Goal: Submit feedback/report problem: Submit feedback/report problem

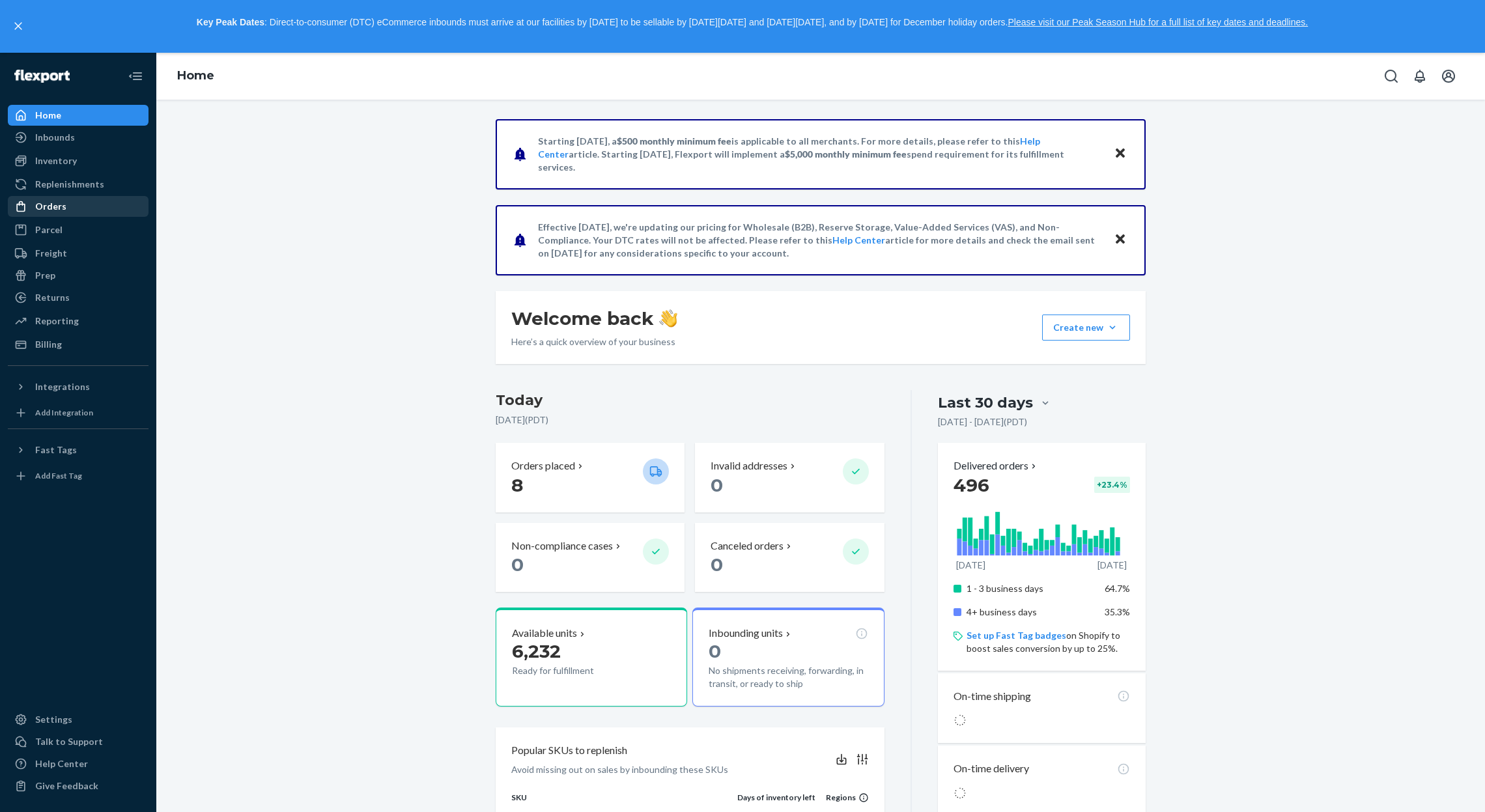
click at [39, 212] on div "Orders" at bounding box center [50, 206] width 31 height 13
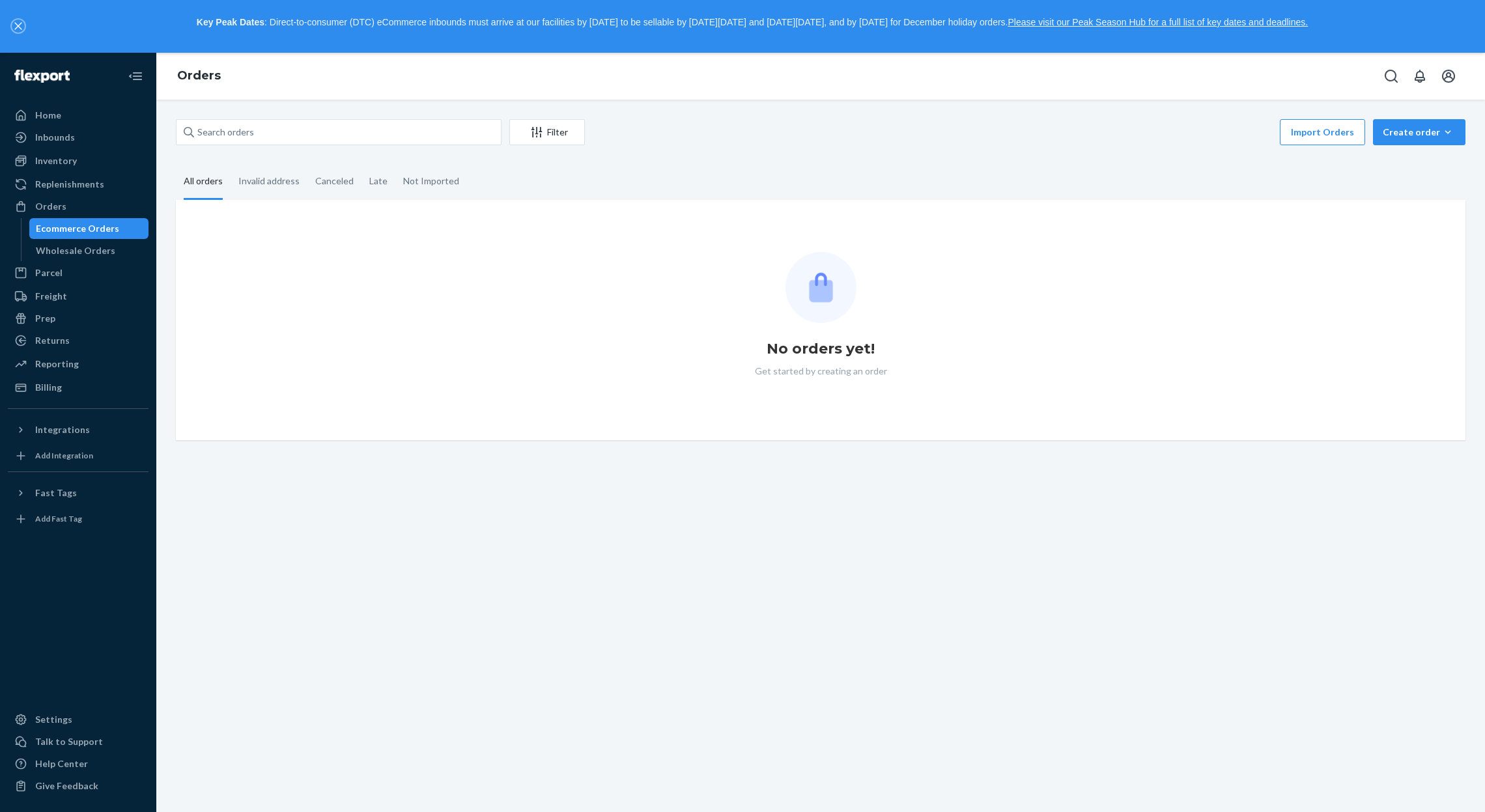
click at [23, 26] on button "close," at bounding box center [18, 26] width 13 height 13
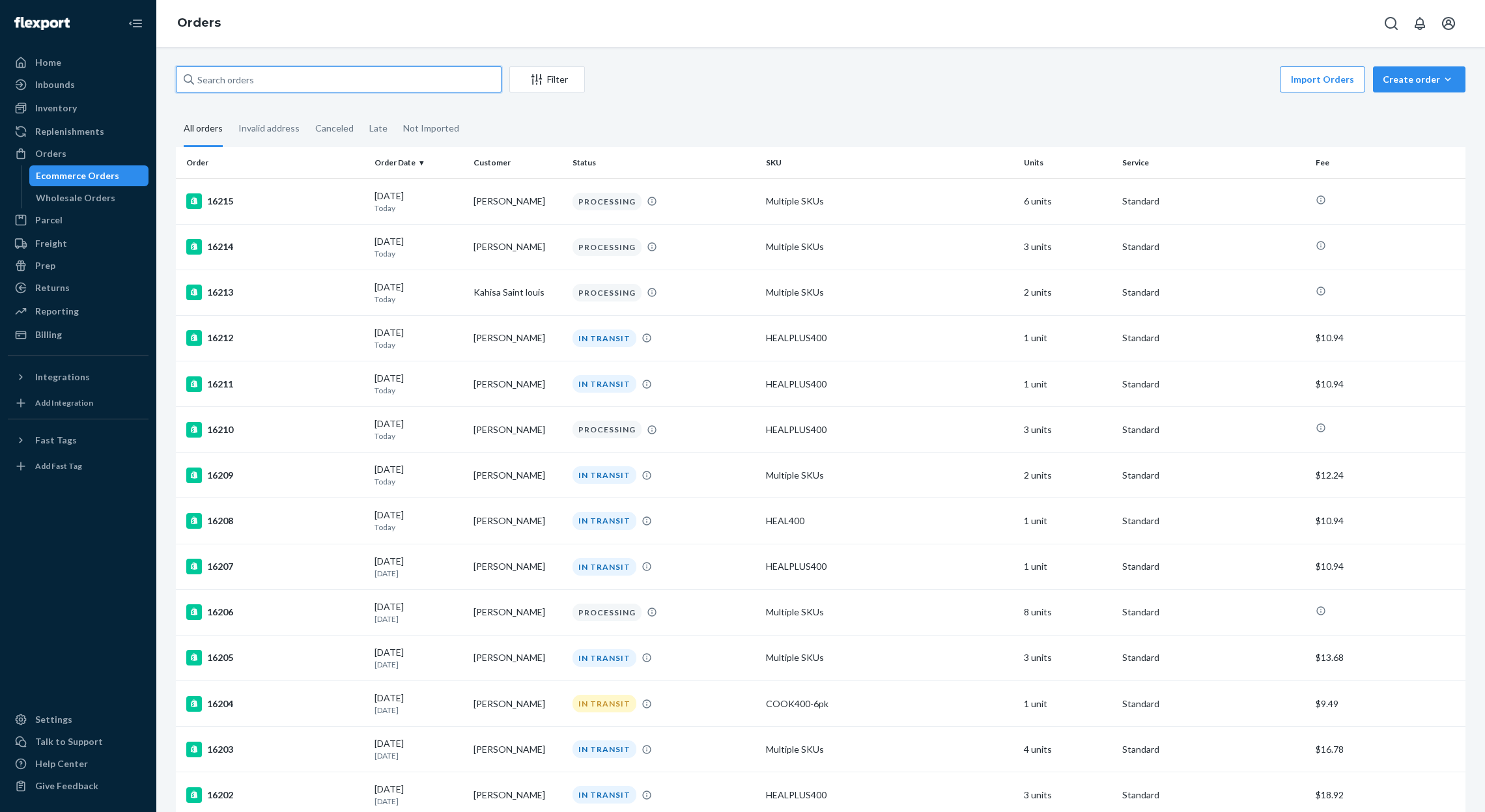
click at [310, 79] on input "text" at bounding box center [339, 80] width 326 height 26
paste input "15928"
type input "15928"
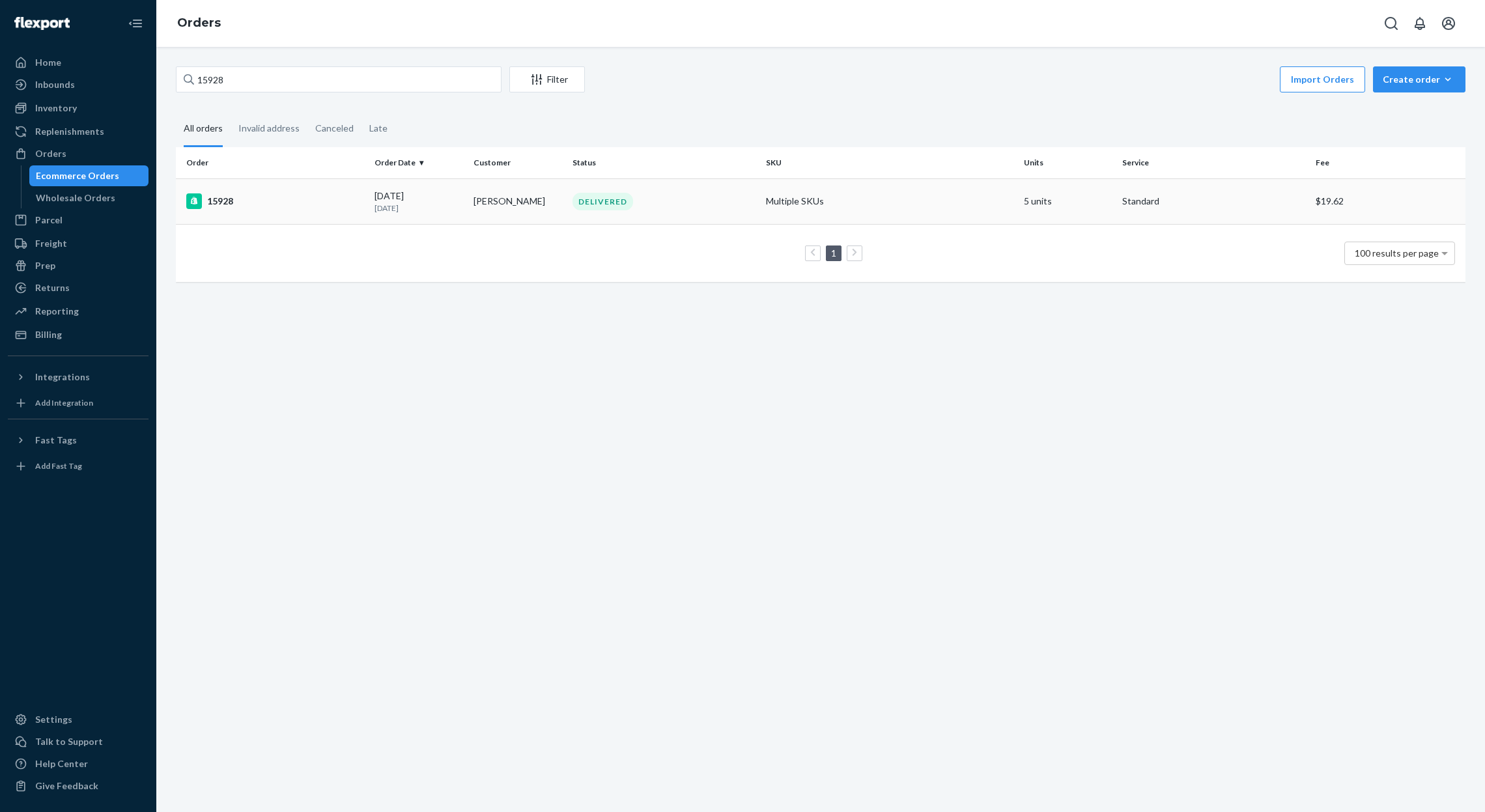
click at [476, 201] on td "Shirley Kapcsos" at bounding box center [518, 201] width 99 height 46
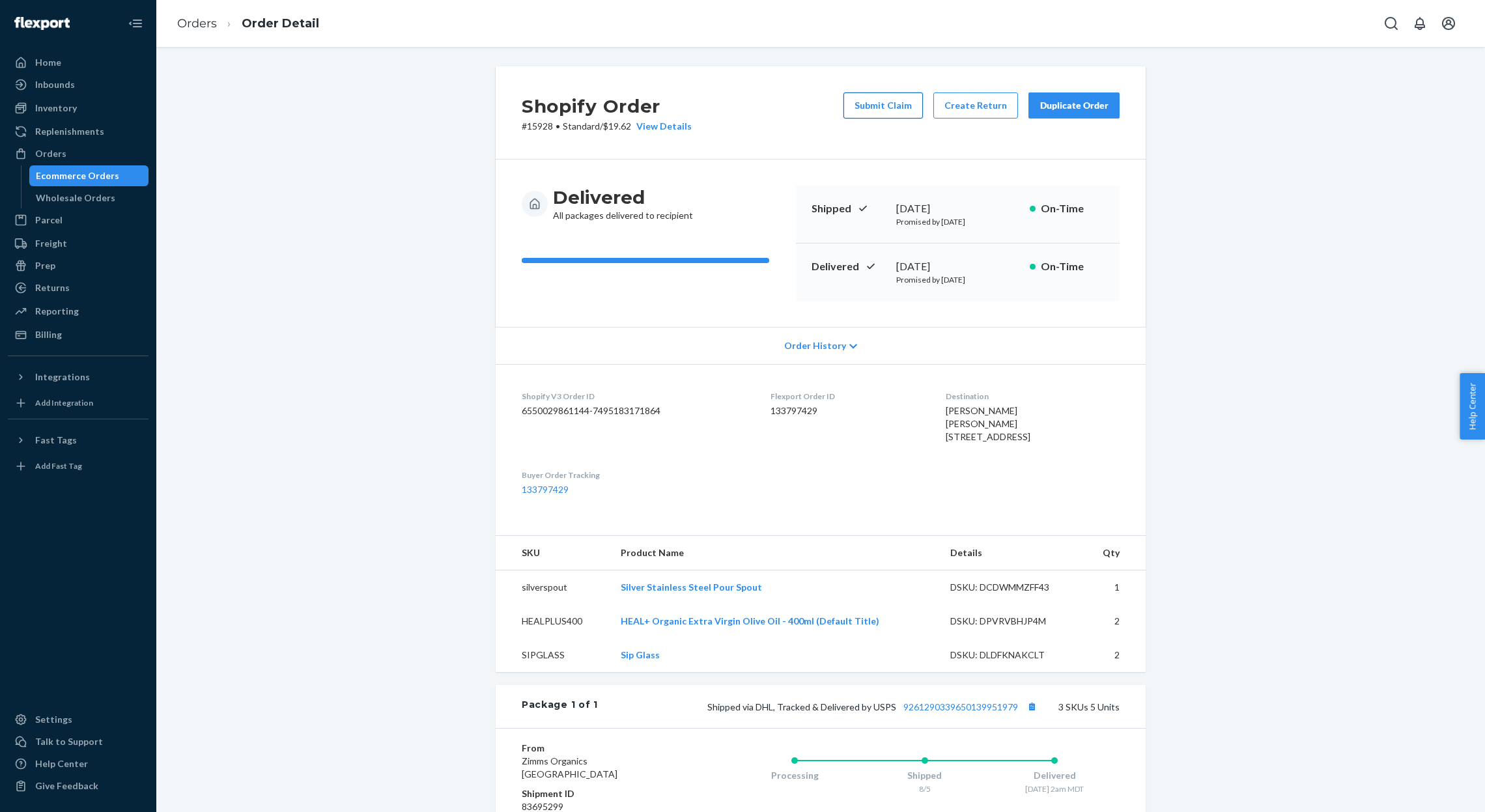
click at [867, 99] on button "Submit Claim" at bounding box center [883, 105] width 79 height 26
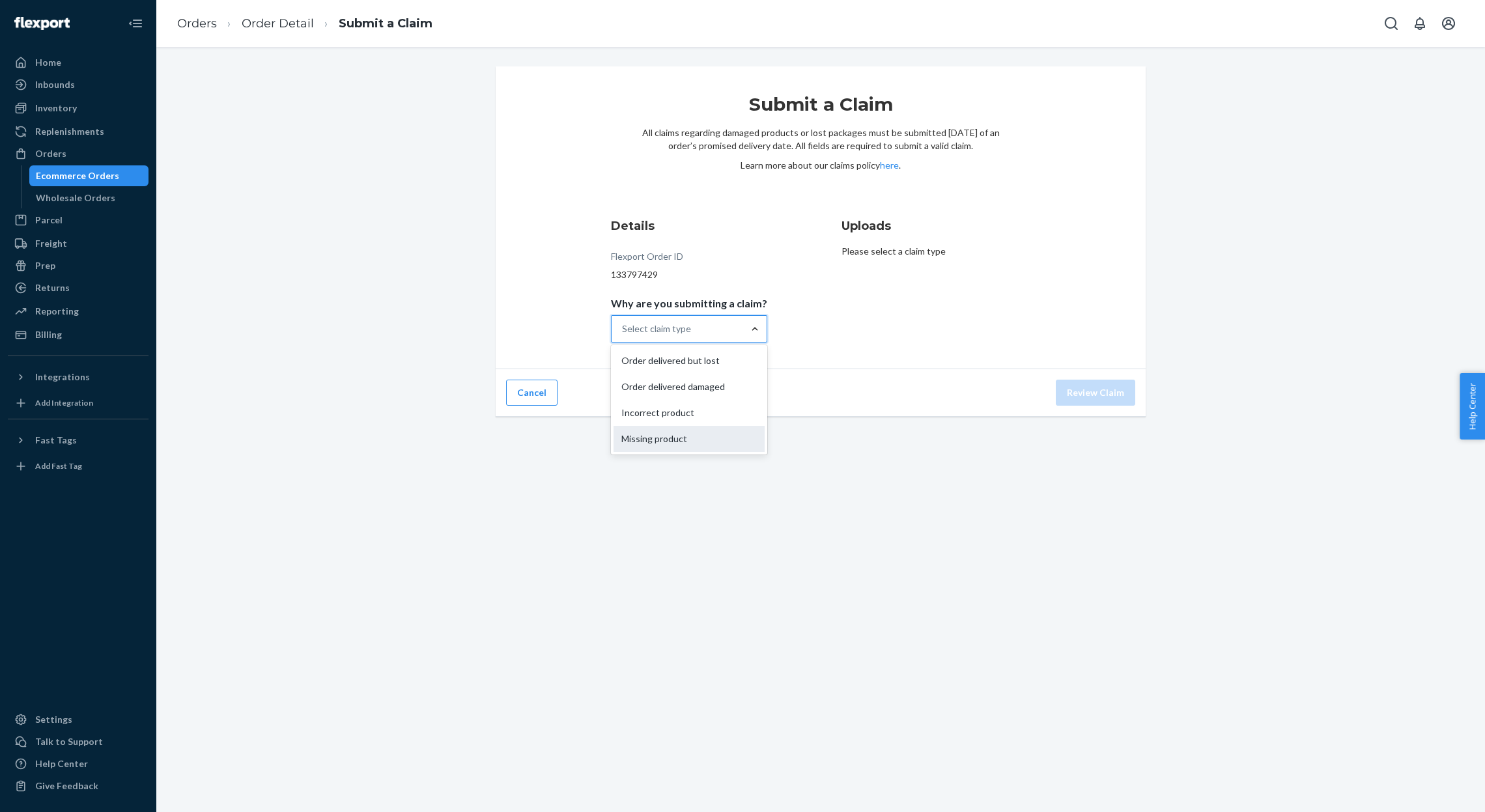
click at [702, 437] on div "Missing product" at bounding box center [689, 439] width 151 height 26
click at [623, 335] on input "Why are you submitting a claim? option Missing product focused, 4 of 4. 4 resul…" at bounding box center [623, 329] width 2 height 13
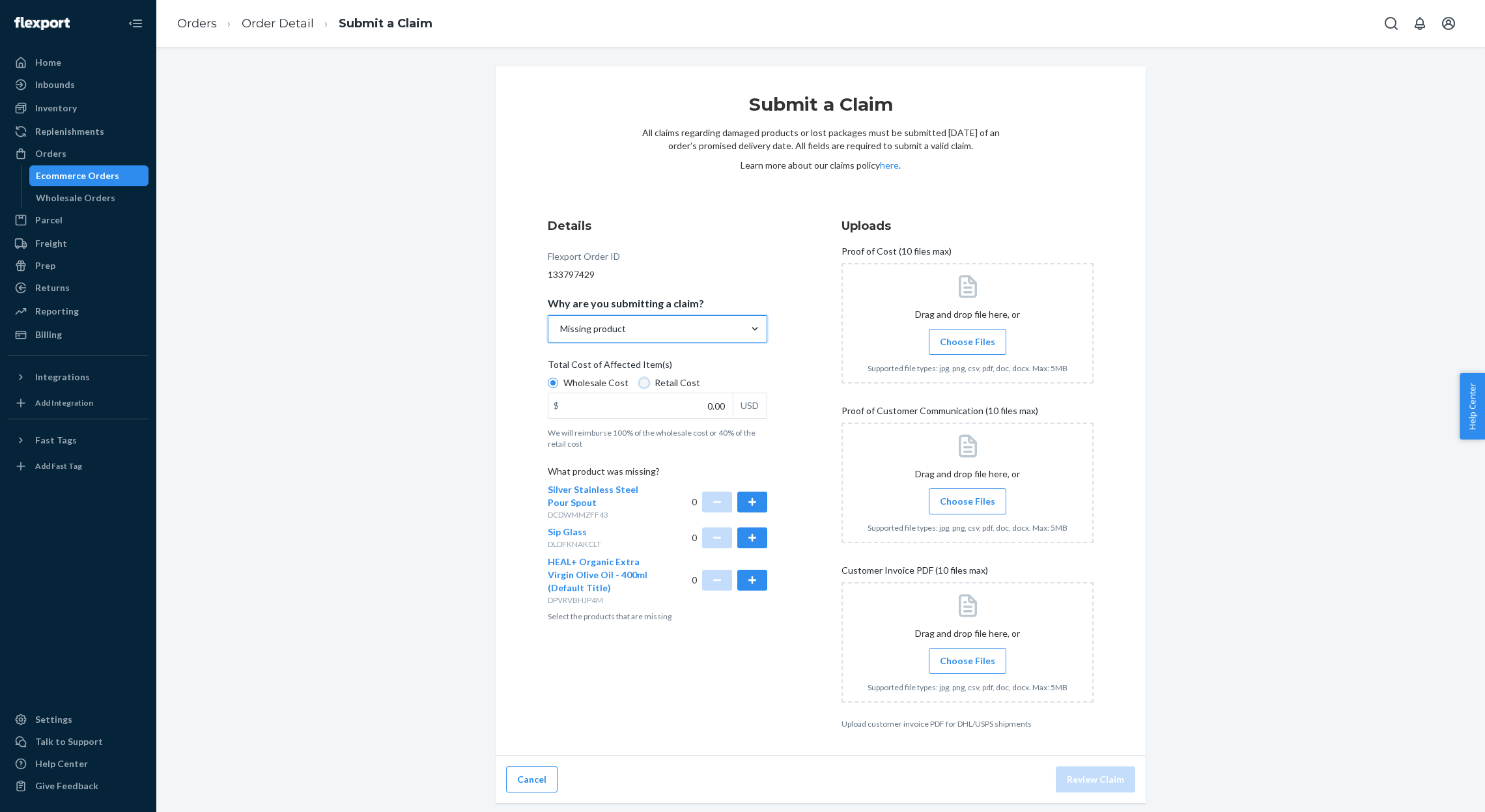
click at [639, 383] on input "Retail Cost" at bounding box center [644, 382] width 10 height 10
radio input "true"
radio input "false"
click at [673, 410] on input "0.00" at bounding box center [641, 406] width 185 height 25
click at [752, 497] on button "button" at bounding box center [752, 502] width 30 height 21
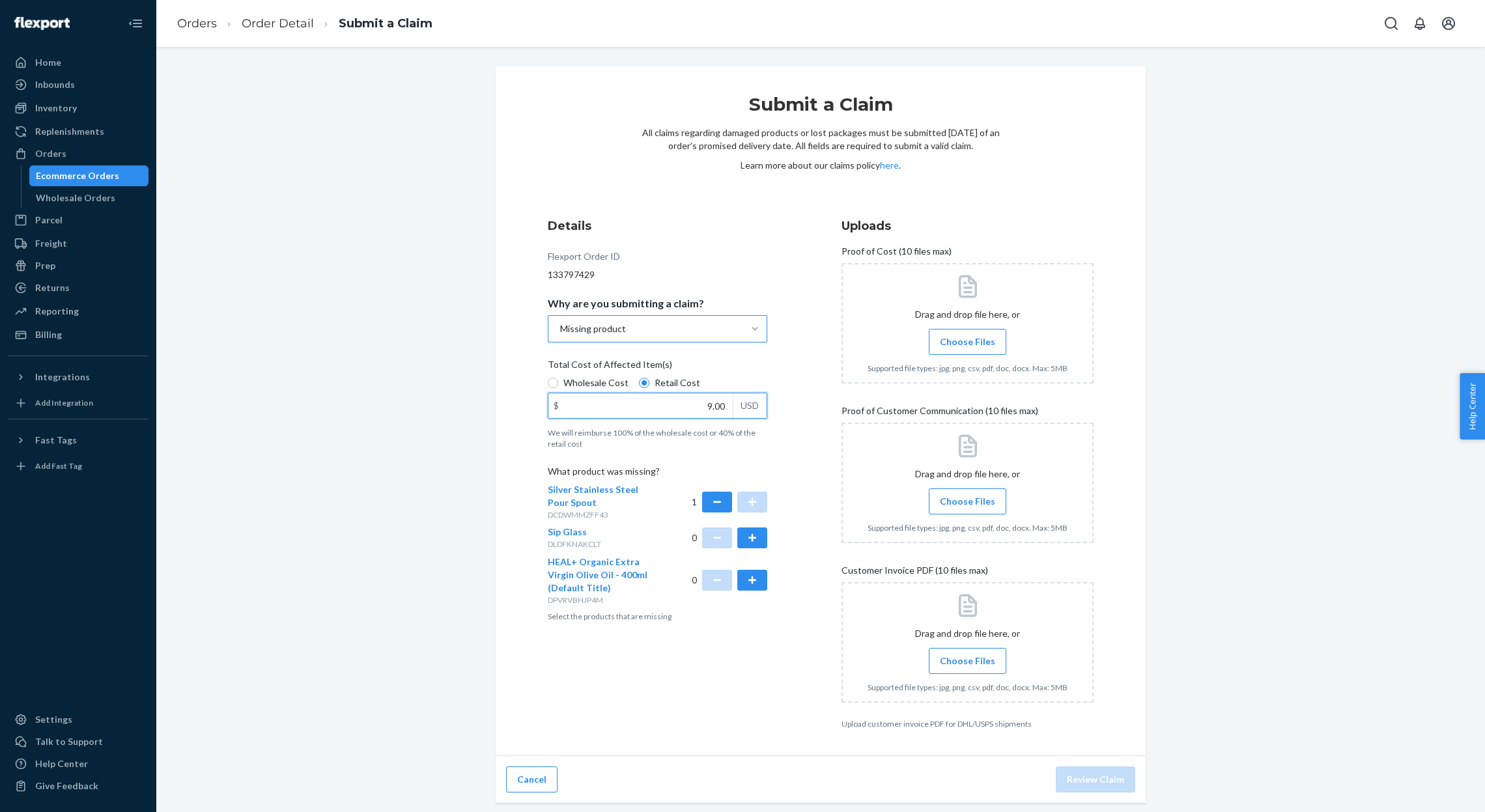
click at [687, 399] on input "9.00" at bounding box center [641, 406] width 185 height 25
type input "8.00"
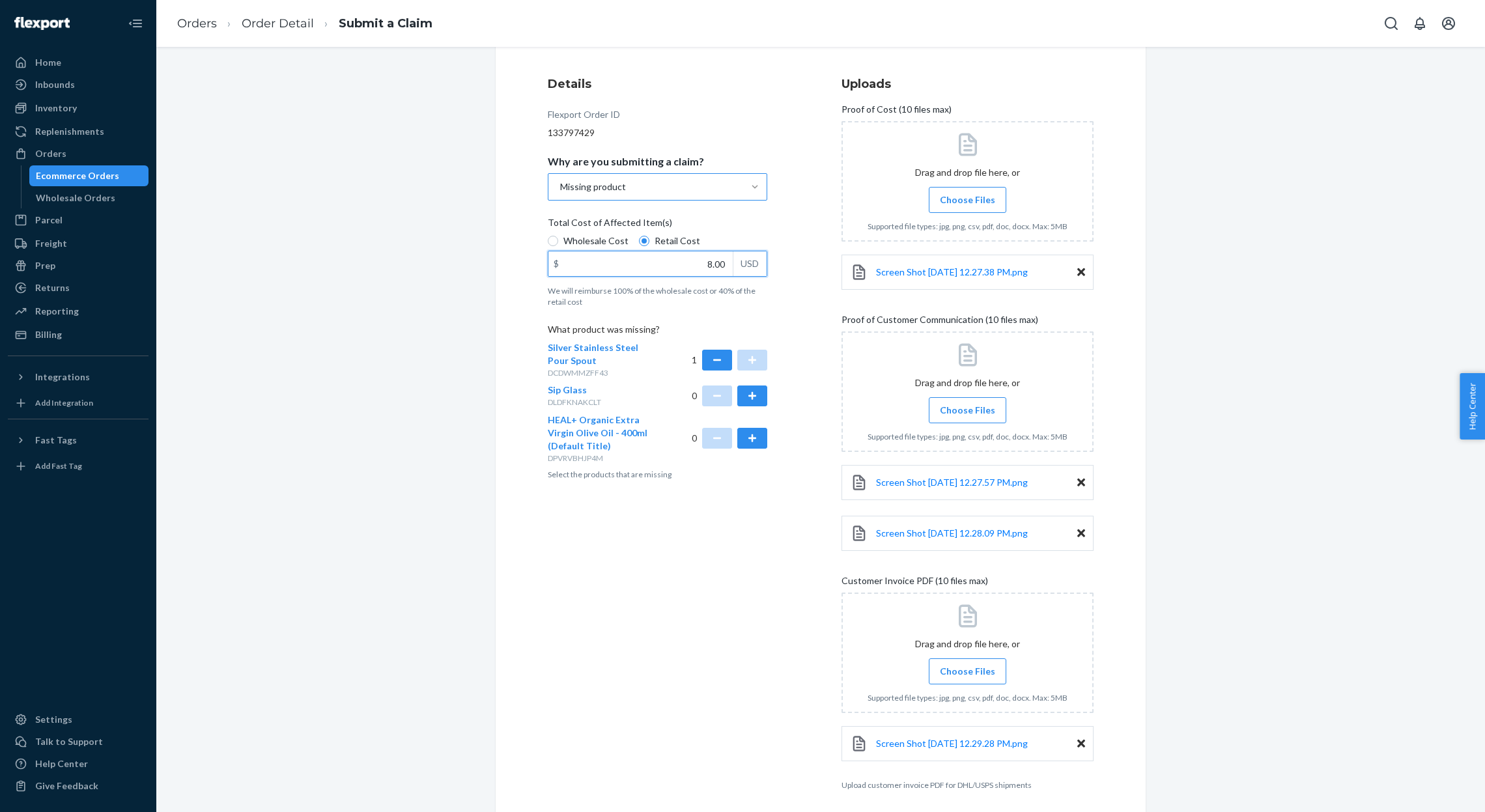
scroll to position [192, 0]
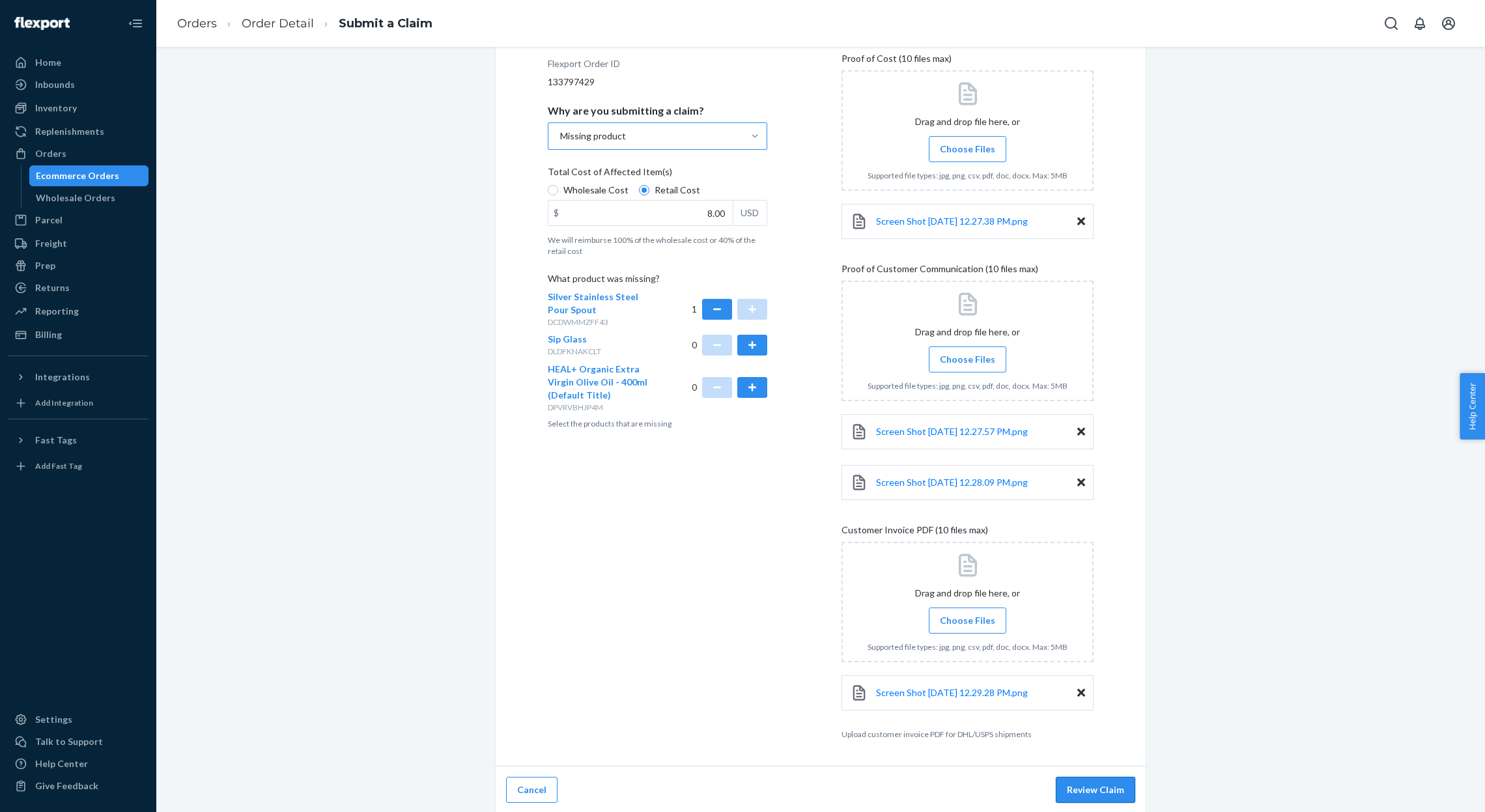
click at [1114, 789] on button "Review Claim" at bounding box center [1096, 790] width 79 height 26
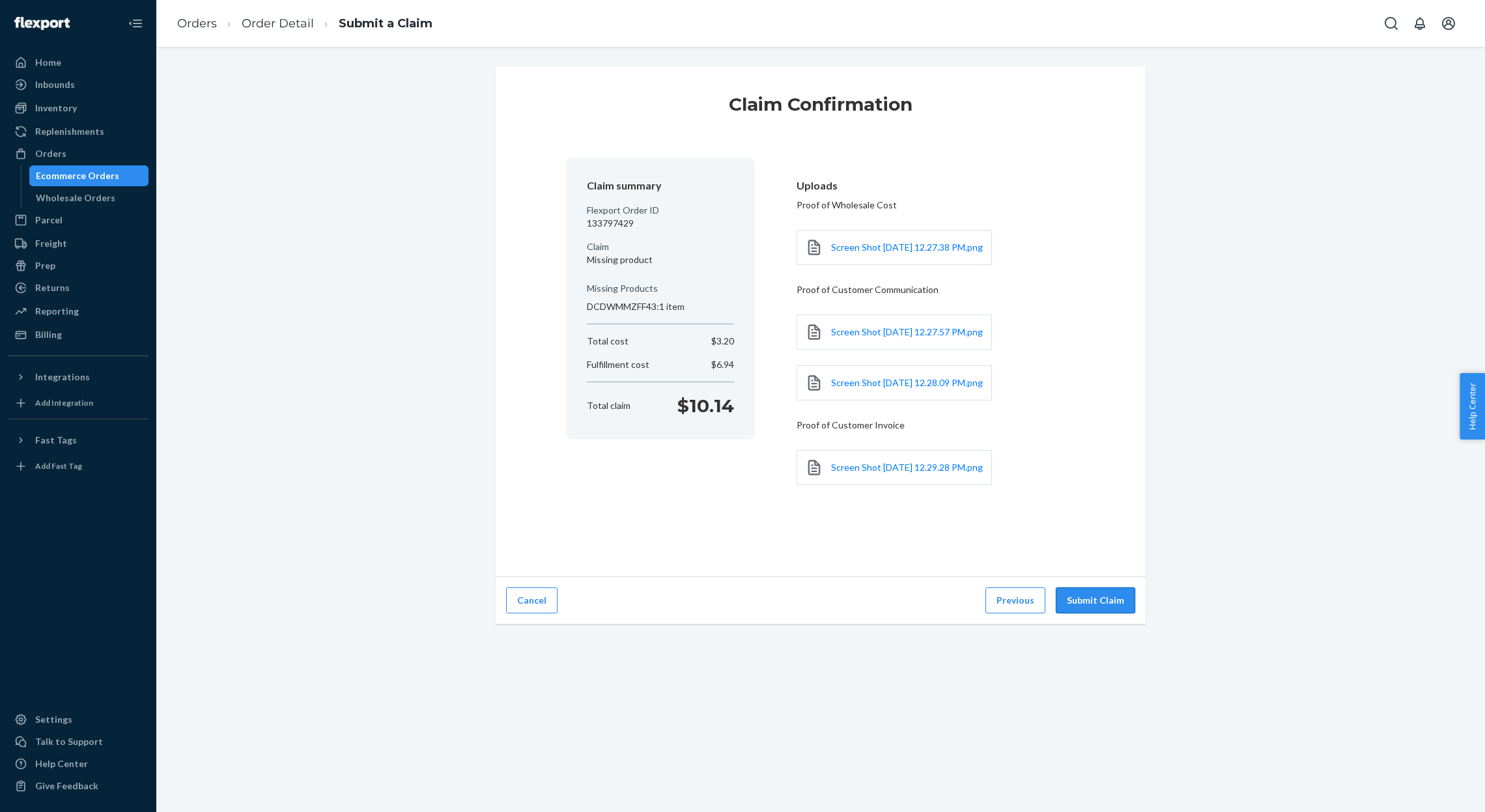
click at [1101, 613] on button "Submit Claim" at bounding box center [1096, 600] width 79 height 26
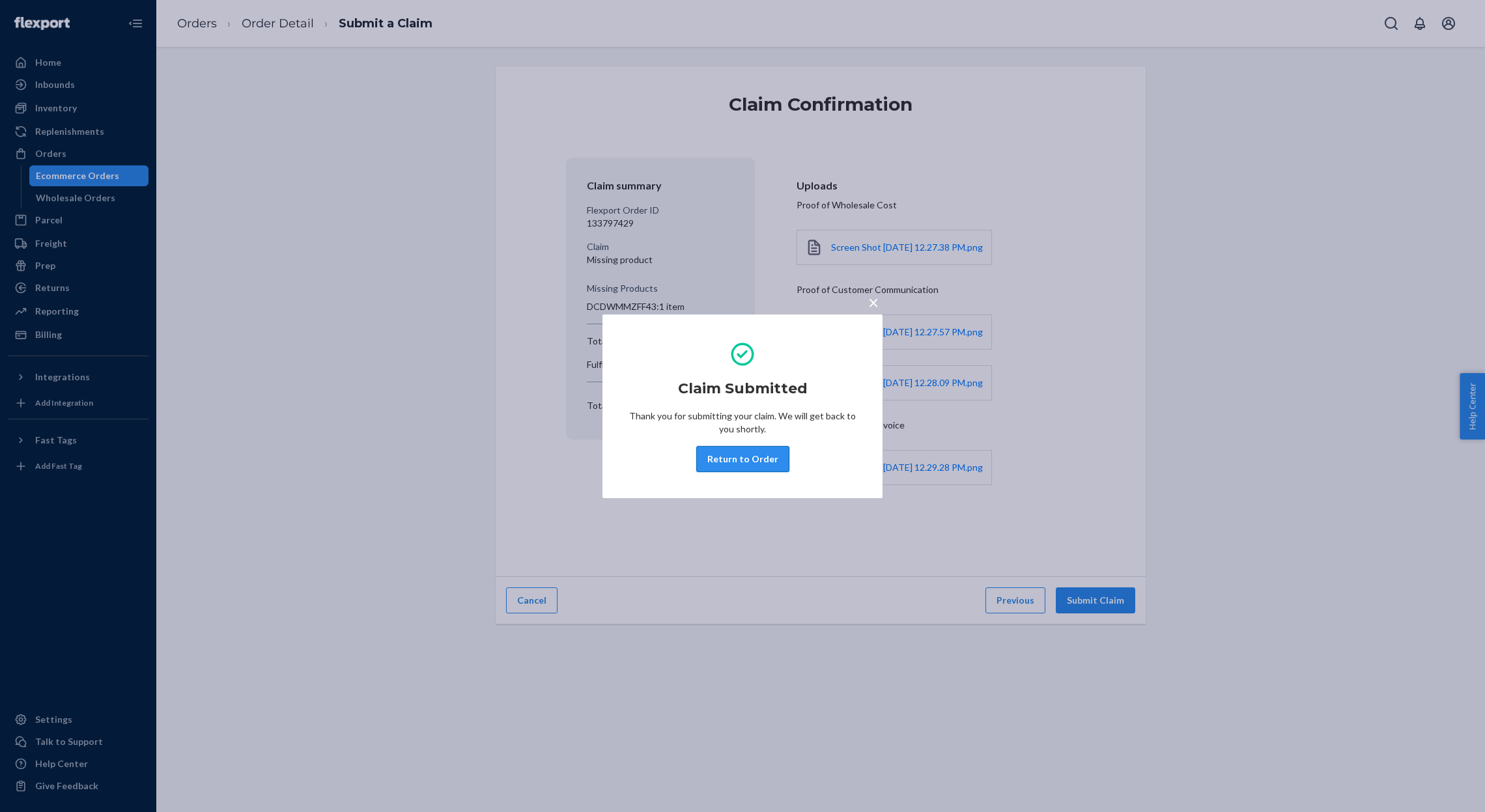
click at [758, 456] on button "Return to Order" at bounding box center [742, 459] width 93 height 26
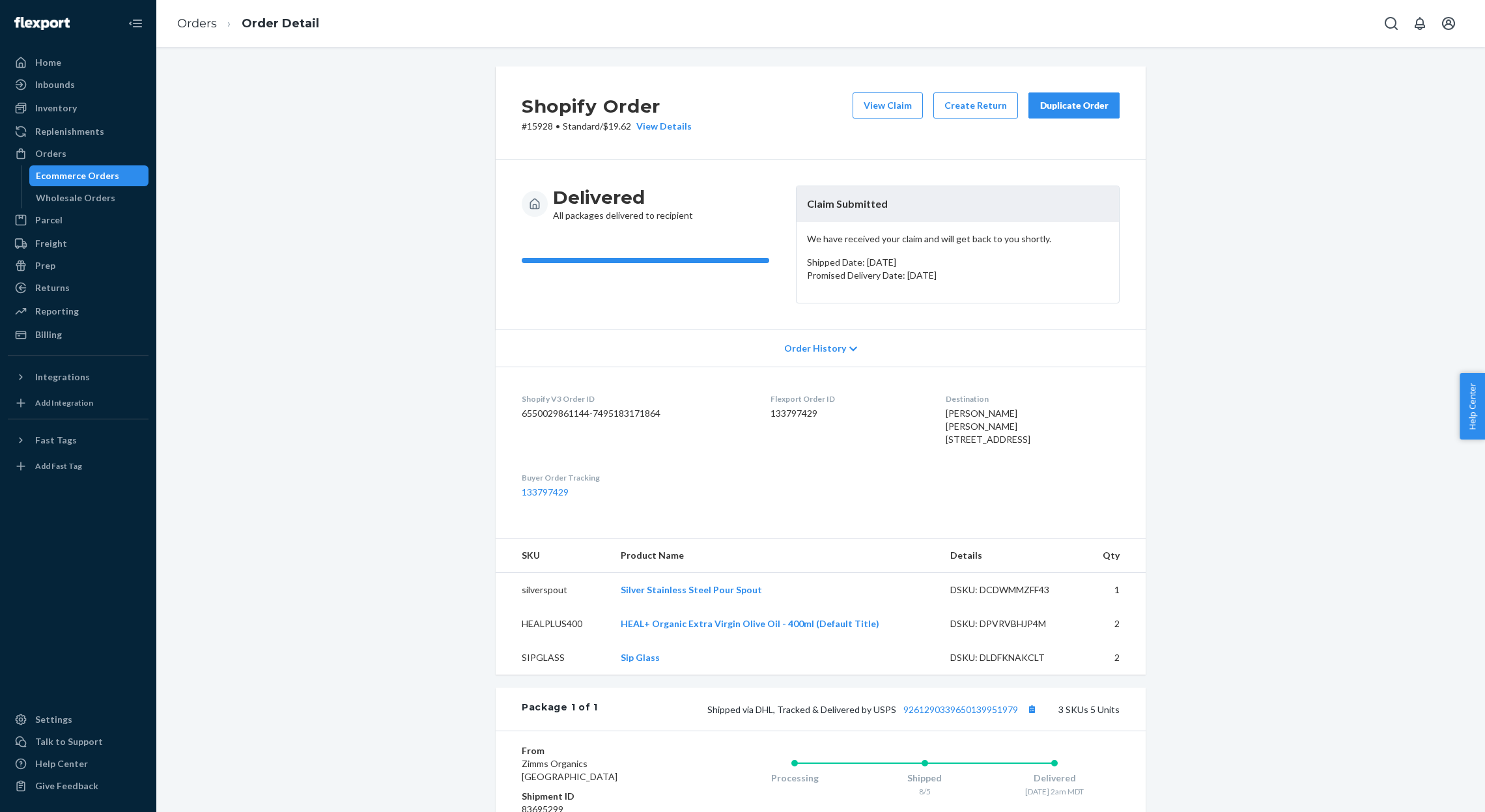
click at [201, 16] on li "Orders" at bounding box center [196, 24] width 40 height 17
click at [200, 29] on link "Orders" at bounding box center [196, 23] width 40 height 14
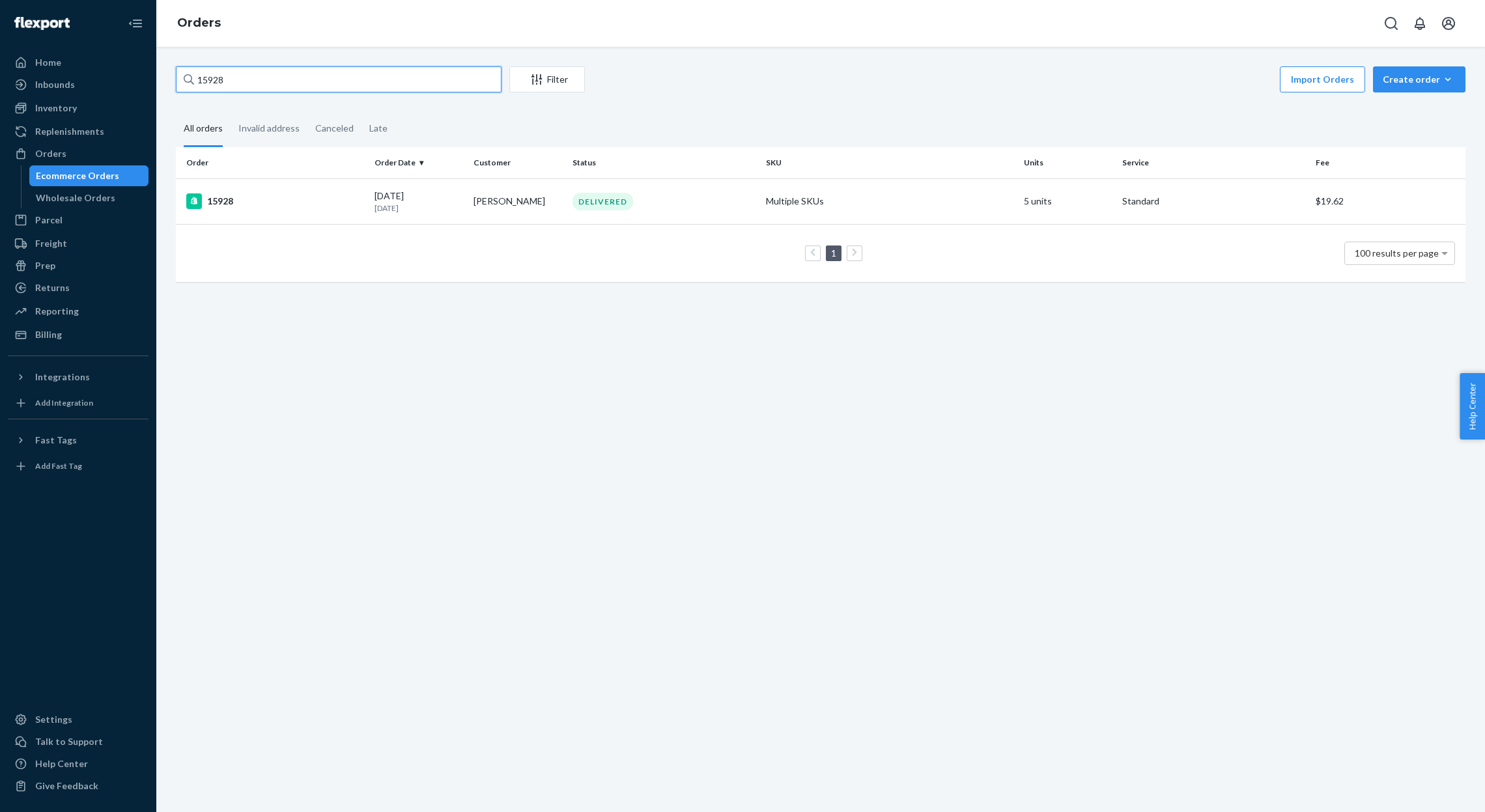
click at [343, 85] on input "15928" at bounding box center [339, 80] width 326 height 26
paste input "6111"
type input "16111"
click at [646, 195] on div "DELIVERED" at bounding box center [664, 201] width 189 height 18
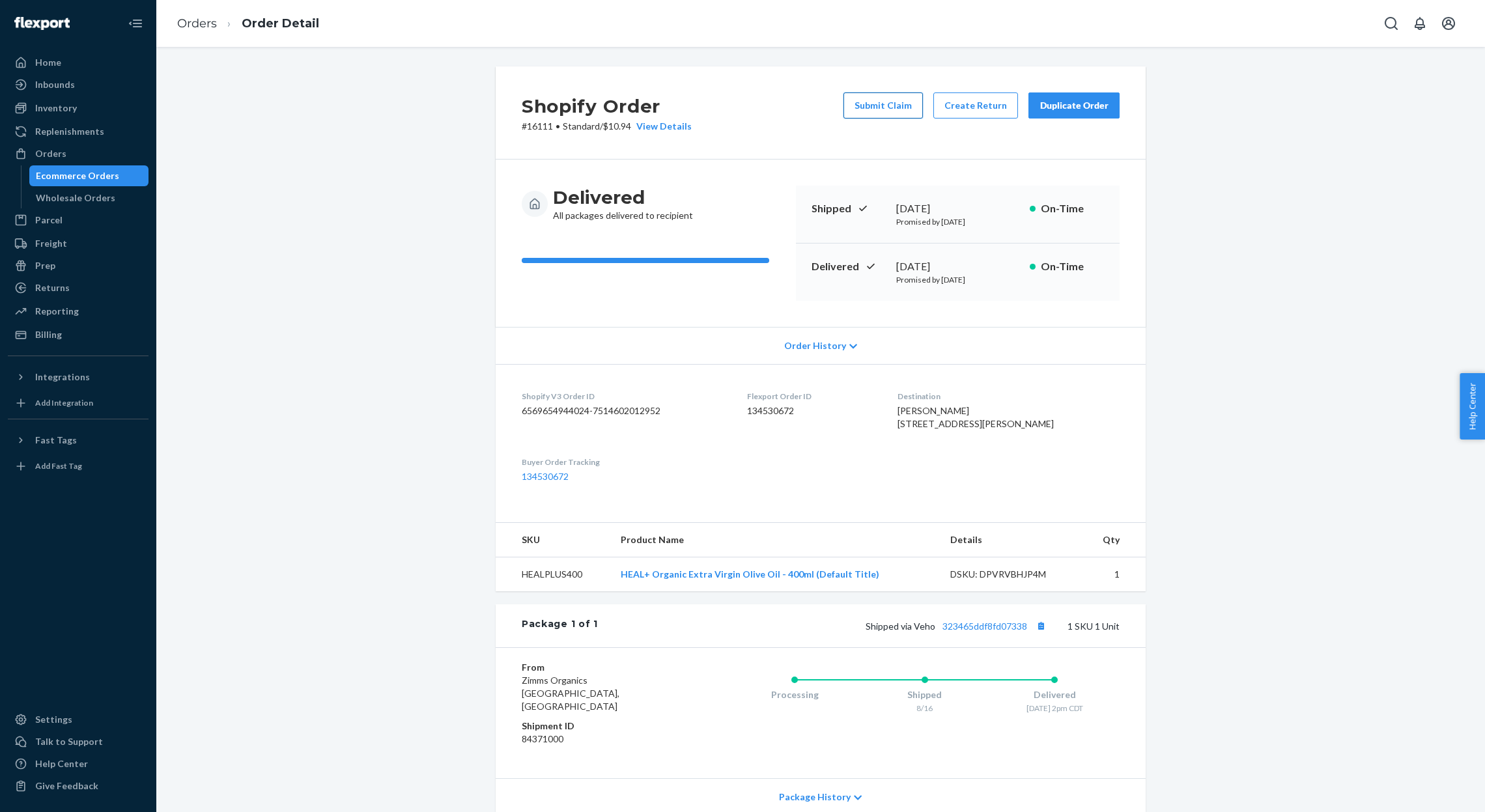
click at [892, 101] on button "Submit Claim" at bounding box center [883, 105] width 79 height 26
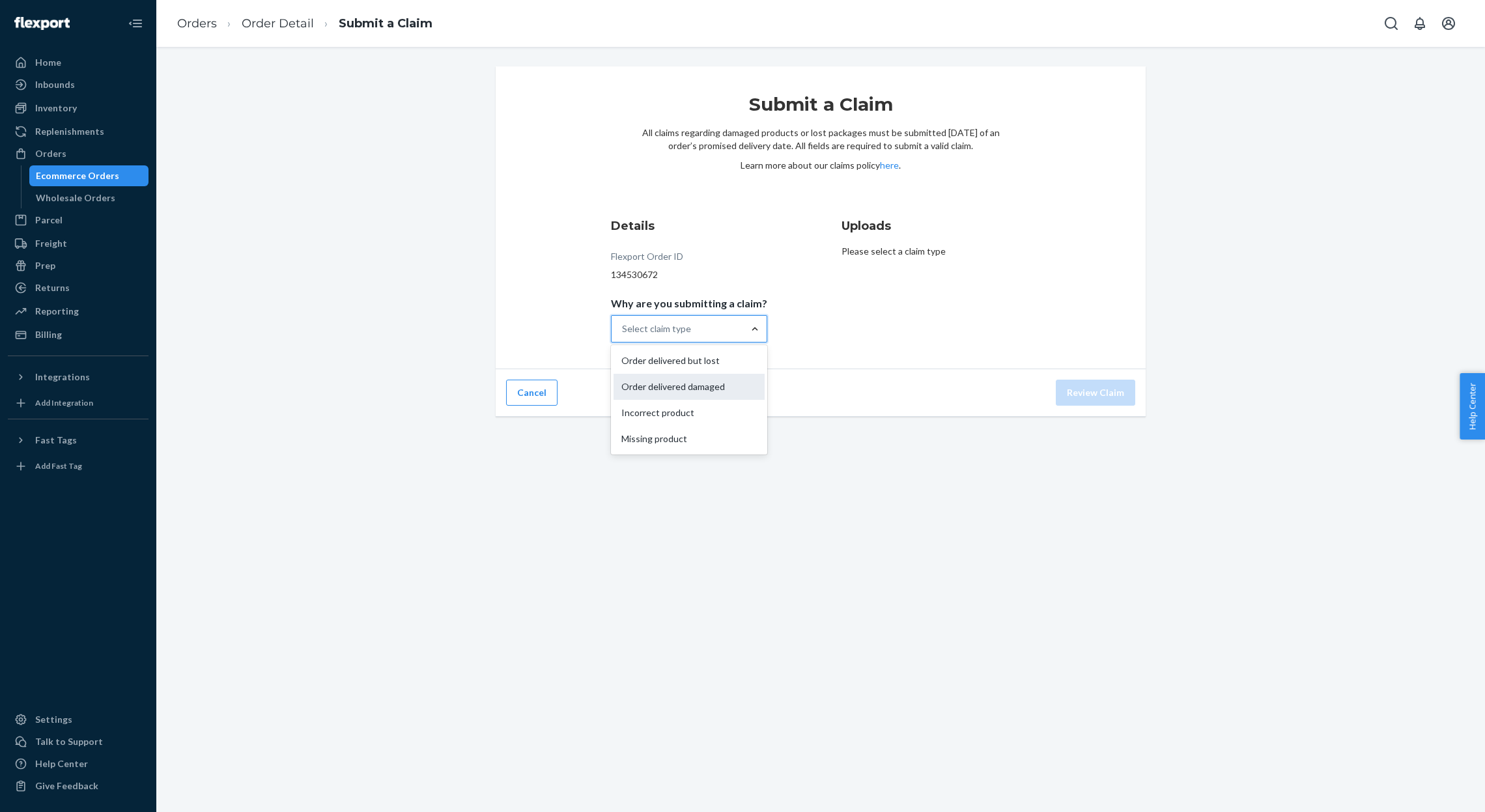
click at [718, 384] on div "Order delivered damaged" at bounding box center [689, 387] width 151 height 26
click at [623, 335] on input "Why are you submitting a claim? option Order delivered damaged focused, 2 of 4.…" at bounding box center [623, 329] width 2 height 13
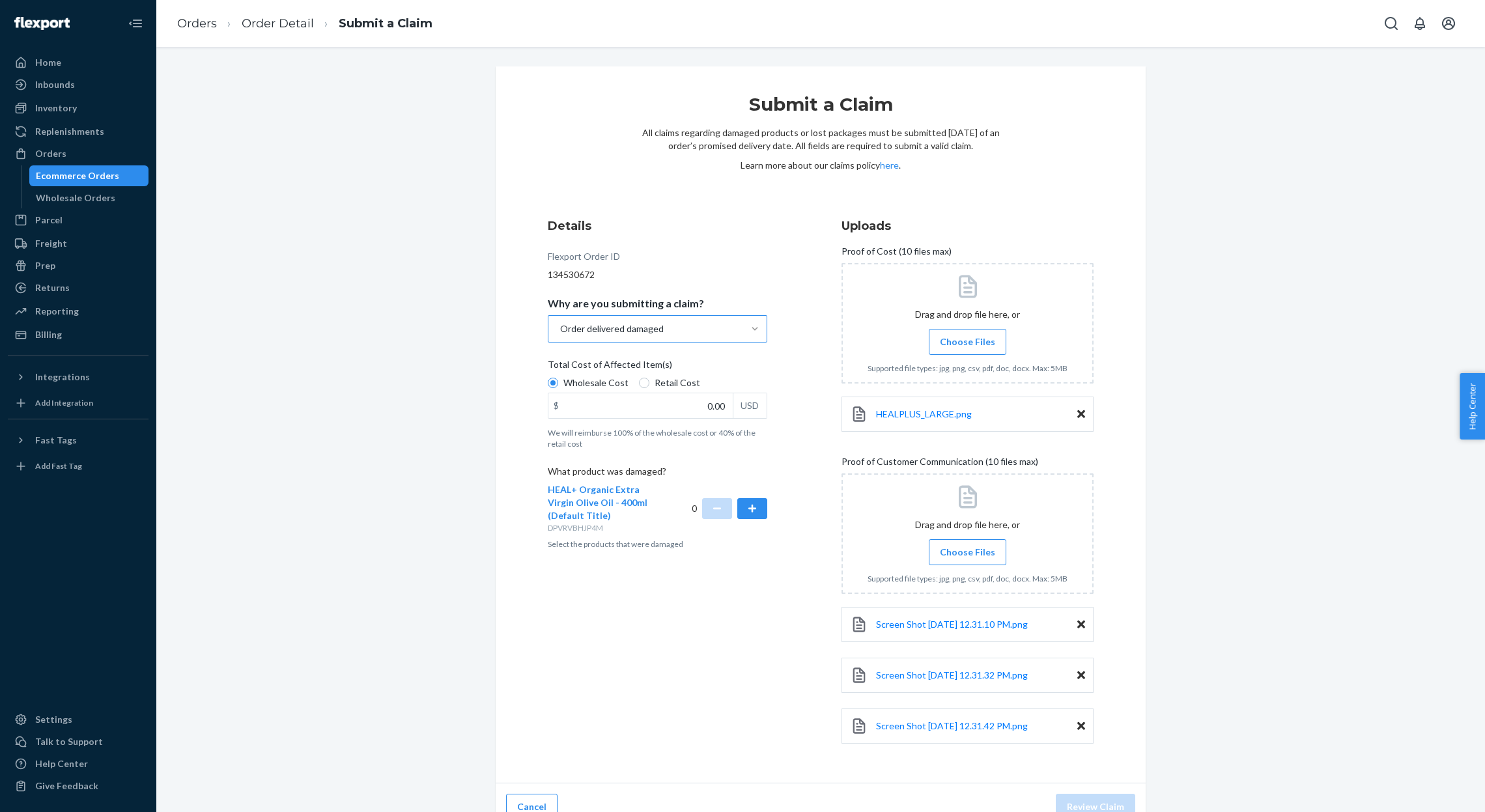
click at [1238, 677] on div "Submit a Claim All claims regarding damaged products or lost packages must be s…" at bounding box center [820, 449] width 1309 height 765
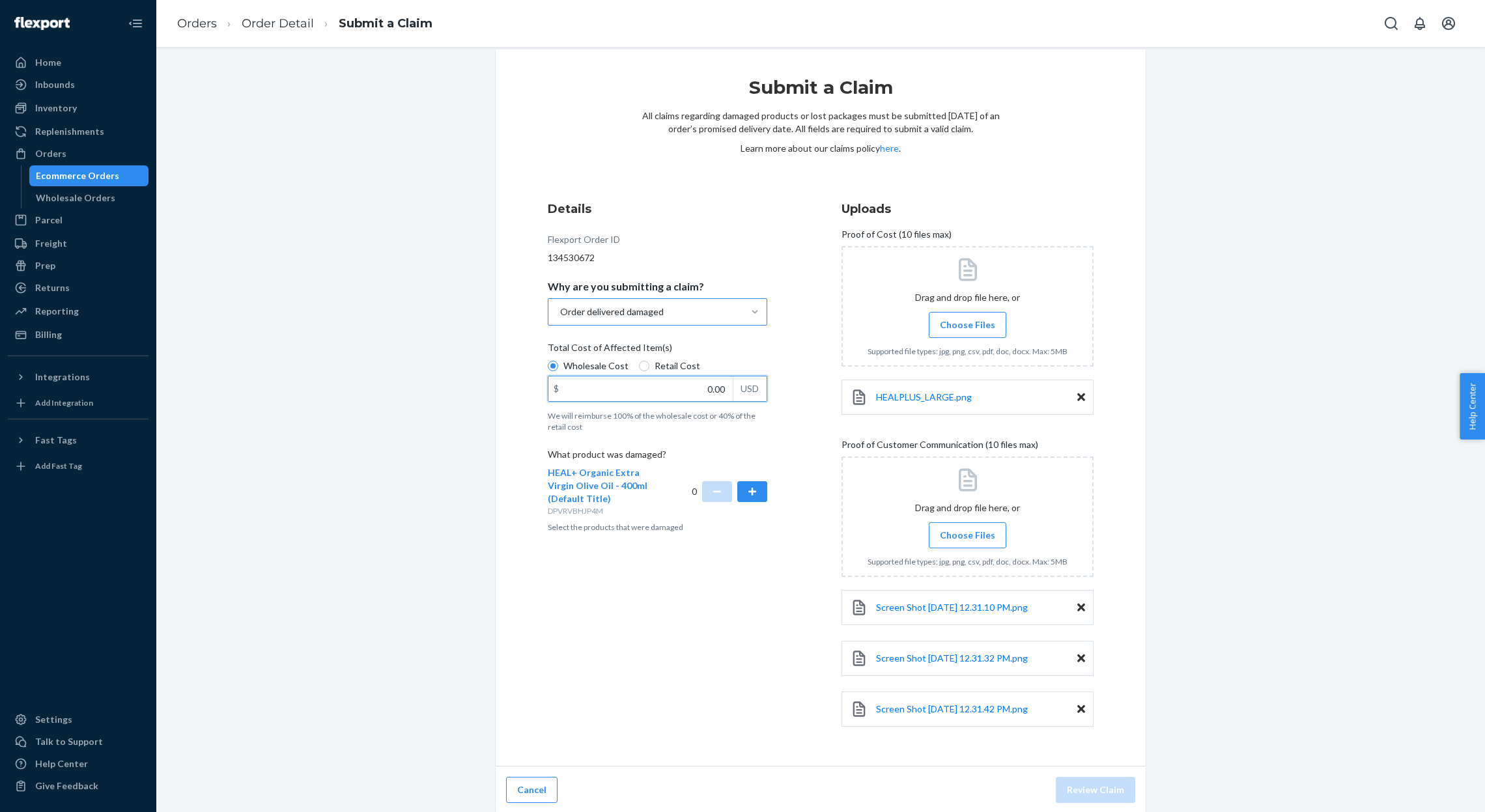
click at [696, 387] on input "0.00" at bounding box center [641, 389] width 185 height 25
type input "39.00"
click at [1222, 586] on div "Submit a Claim All claims regarding damaged products or lost packages must be s…" at bounding box center [820, 432] width 1309 height 765
click at [1103, 793] on button "Review Claim" at bounding box center [1096, 790] width 79 height 26
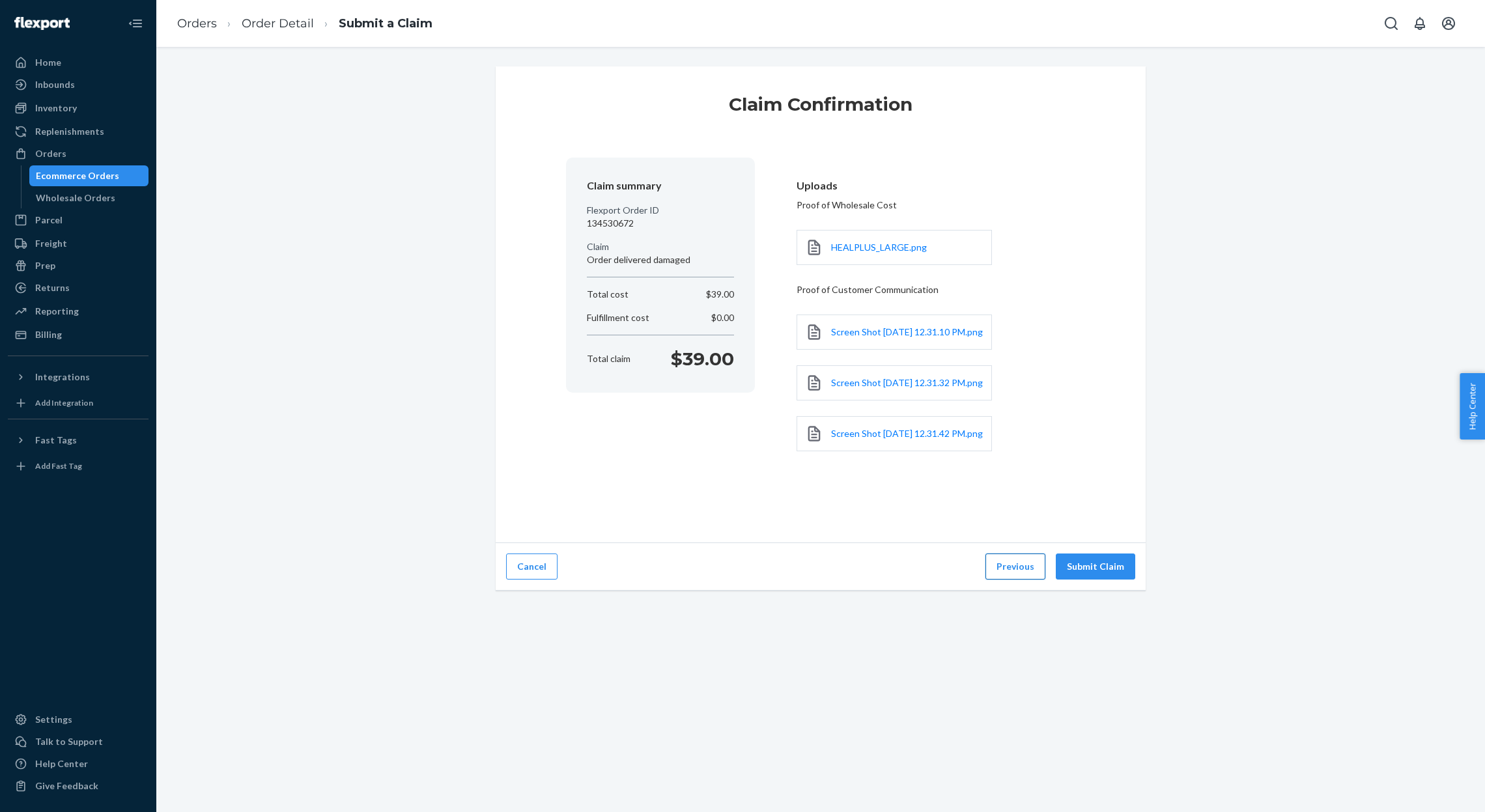
click at [1019, 579] on button "Previous" at bounding box center [1015, 567] width 60 height 26
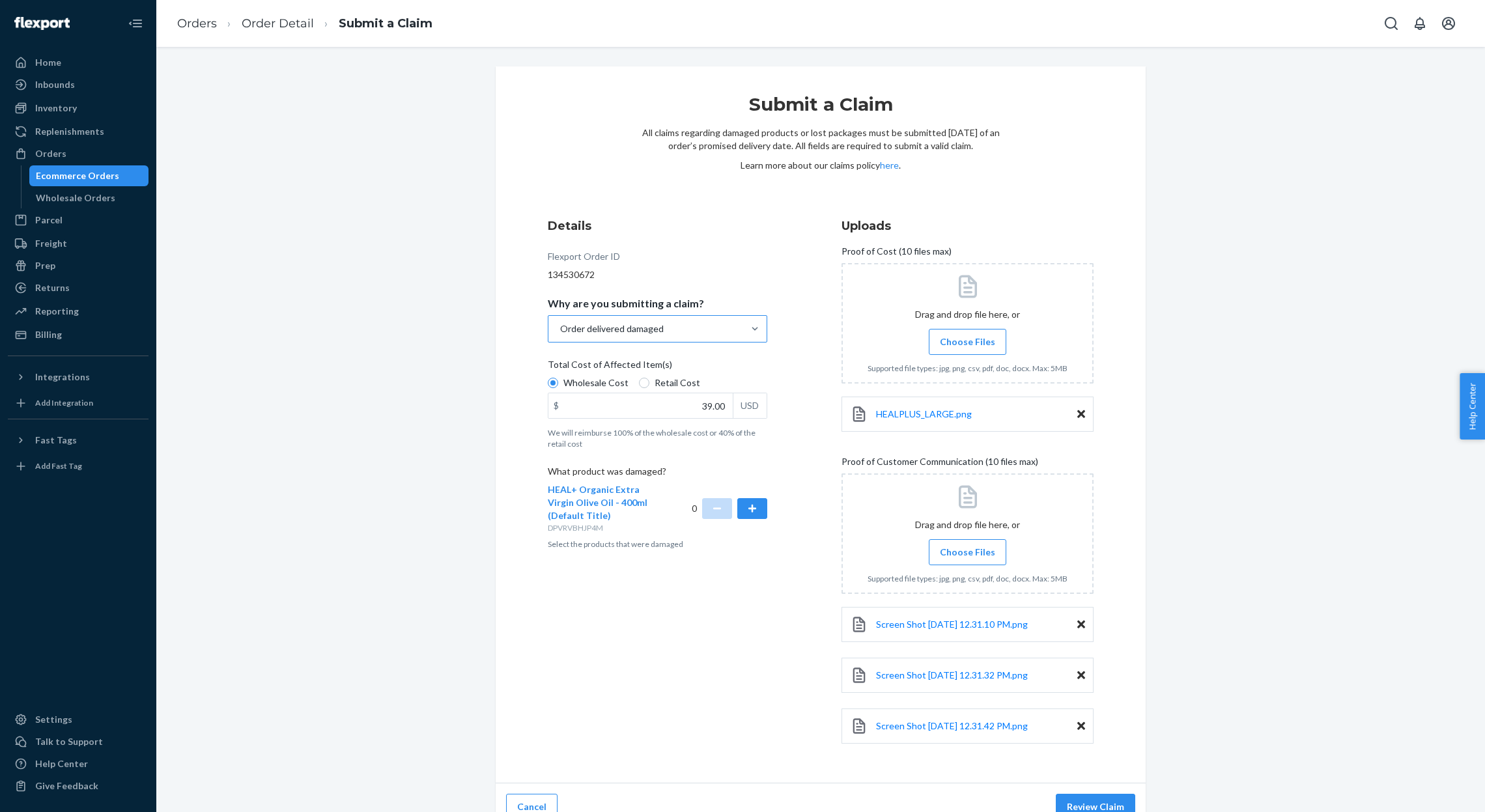
click at [689, 329] on div "Order delivered damaged" at bounding box center [646, 329] width 195 height 26
click at [560, 329] on input "Why are you submitting a claim? Order delivered damaged" at bounding box center [559, 329] width 2 height 13
click at [618, 423] on div "Incorrect product" at bounding box center [657, 413] width 214 height 26
click at [560, 335] on input "Why are you submitting a claim? option Incorrect product focused, 3 of 4. 4 res…" at bounding box center [559, 329] width 2 height 13
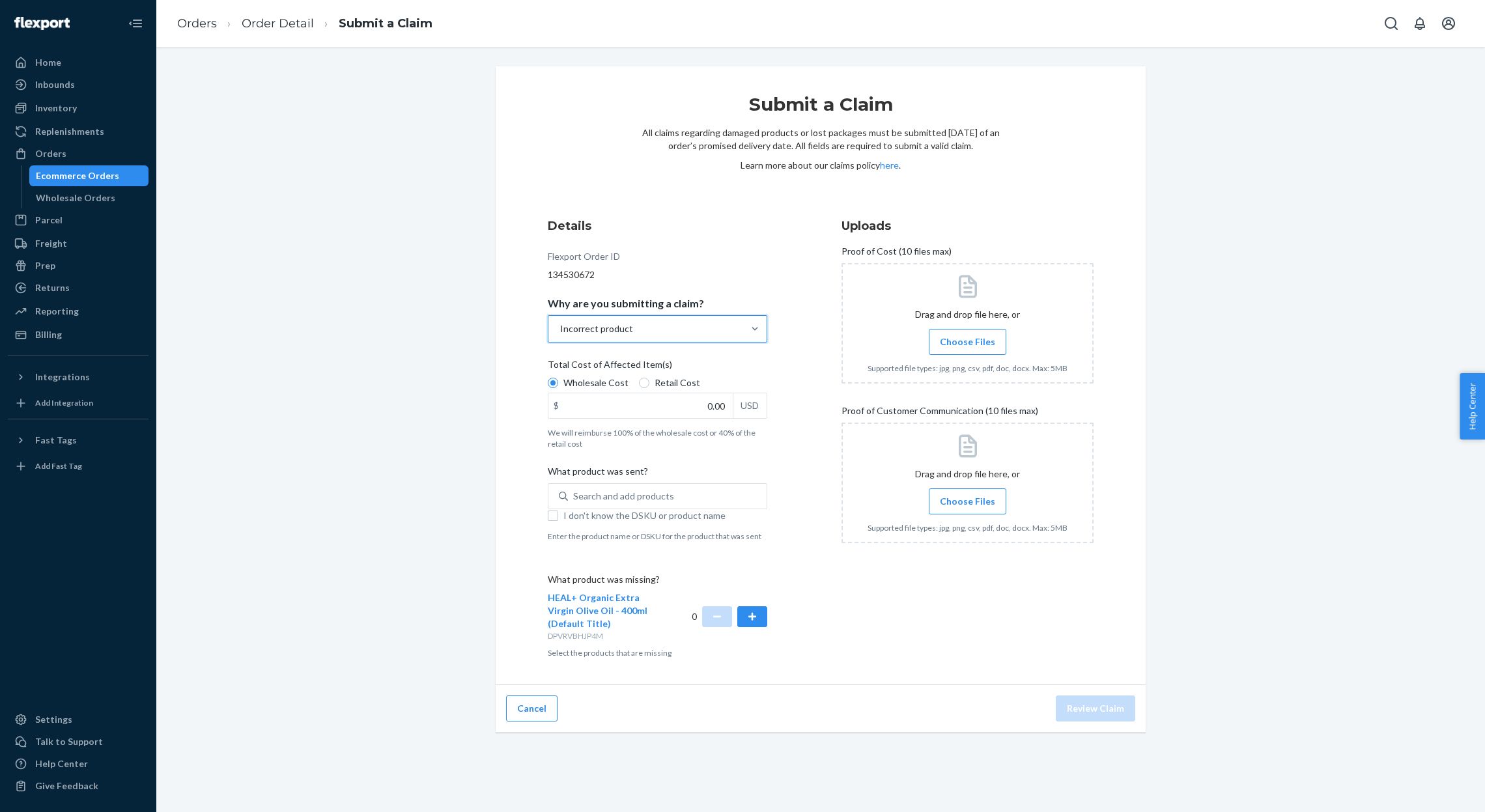
click at [685, 337] on div "Incorrect product" at bounding box center [646, 329] width 195 height 26
click at [560, 335] on input "Why are you submitting a claim? option Incorrect product, selected. 0 results a…" at bounding box center [559, 329] width 2 height 13
click at [659, 383] on div "Order delivered damaged" at bounding box center [657, 387] width 214 height 26
click at [560, 335] on input "Why are you submitting a claim? option Incorrect product, selected. option Orde…" at bounding box center [559, 329] width 2 height 13
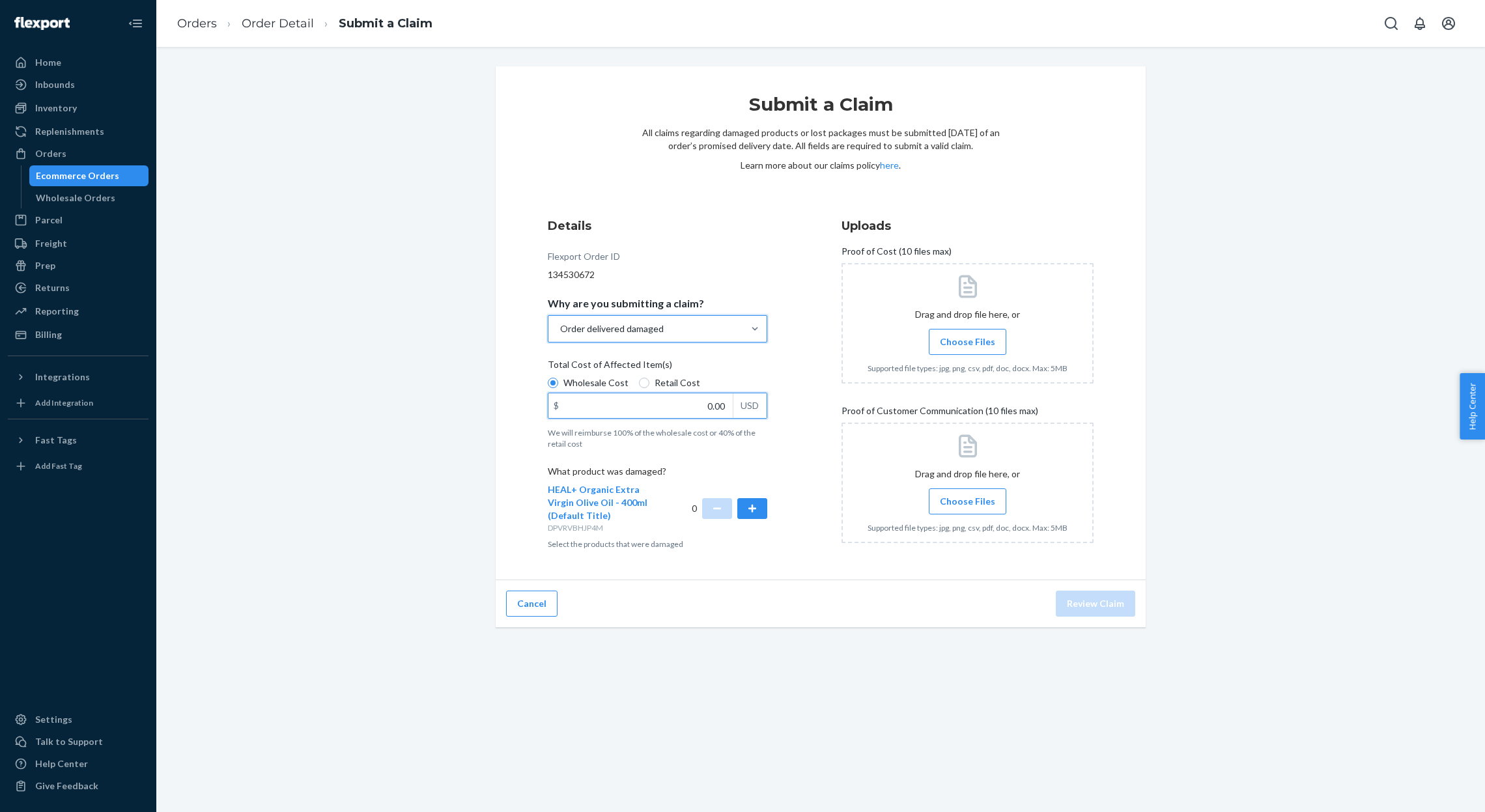
click at [696, 397] on input "0.00" at bounding box center [641, 406] width 185 height 25
type input "39.00"
click at [751, 507] on button "button" at bounding box center [752, 508] width 30 height 21
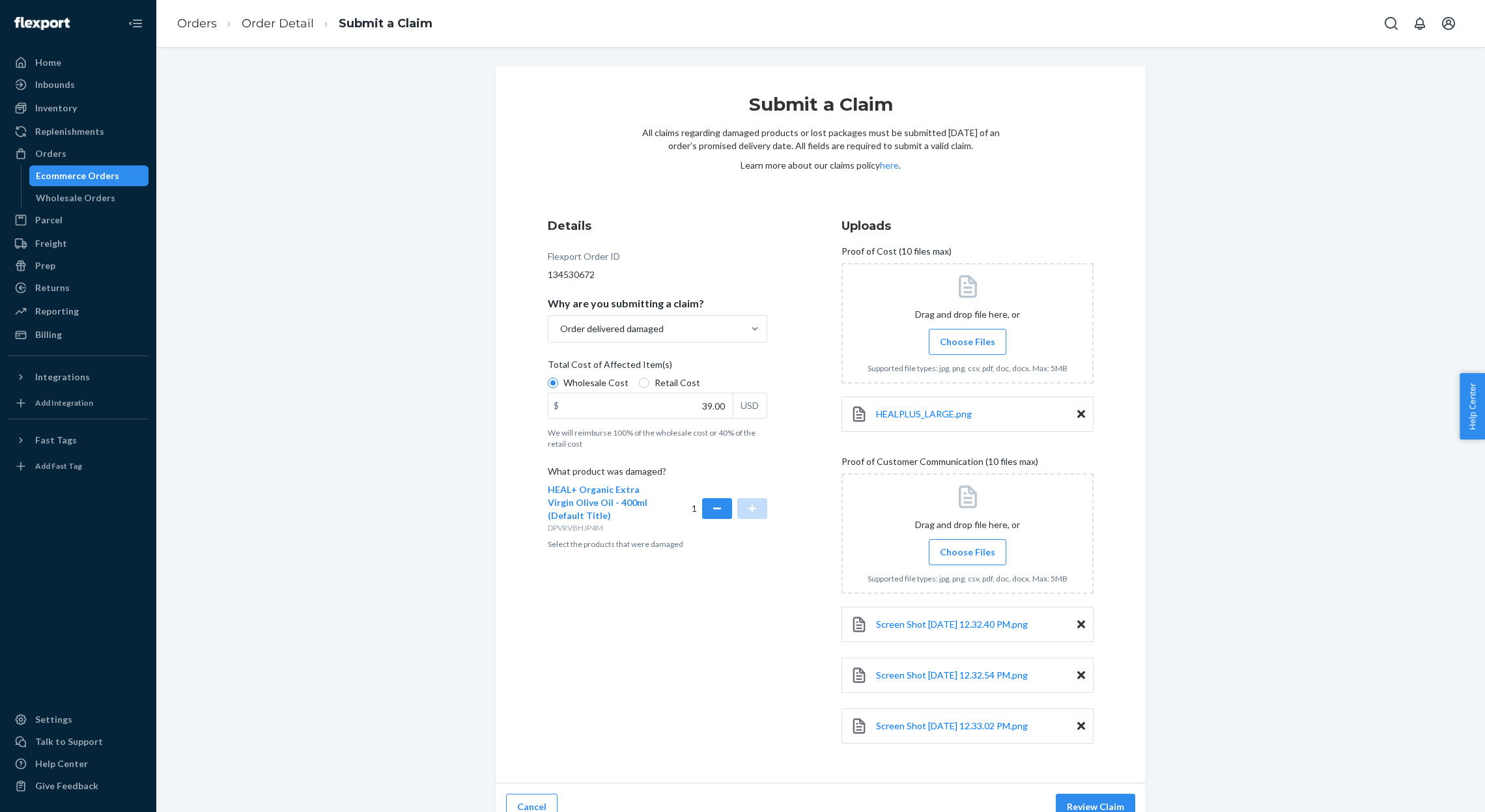
scroll to position [17, 0]
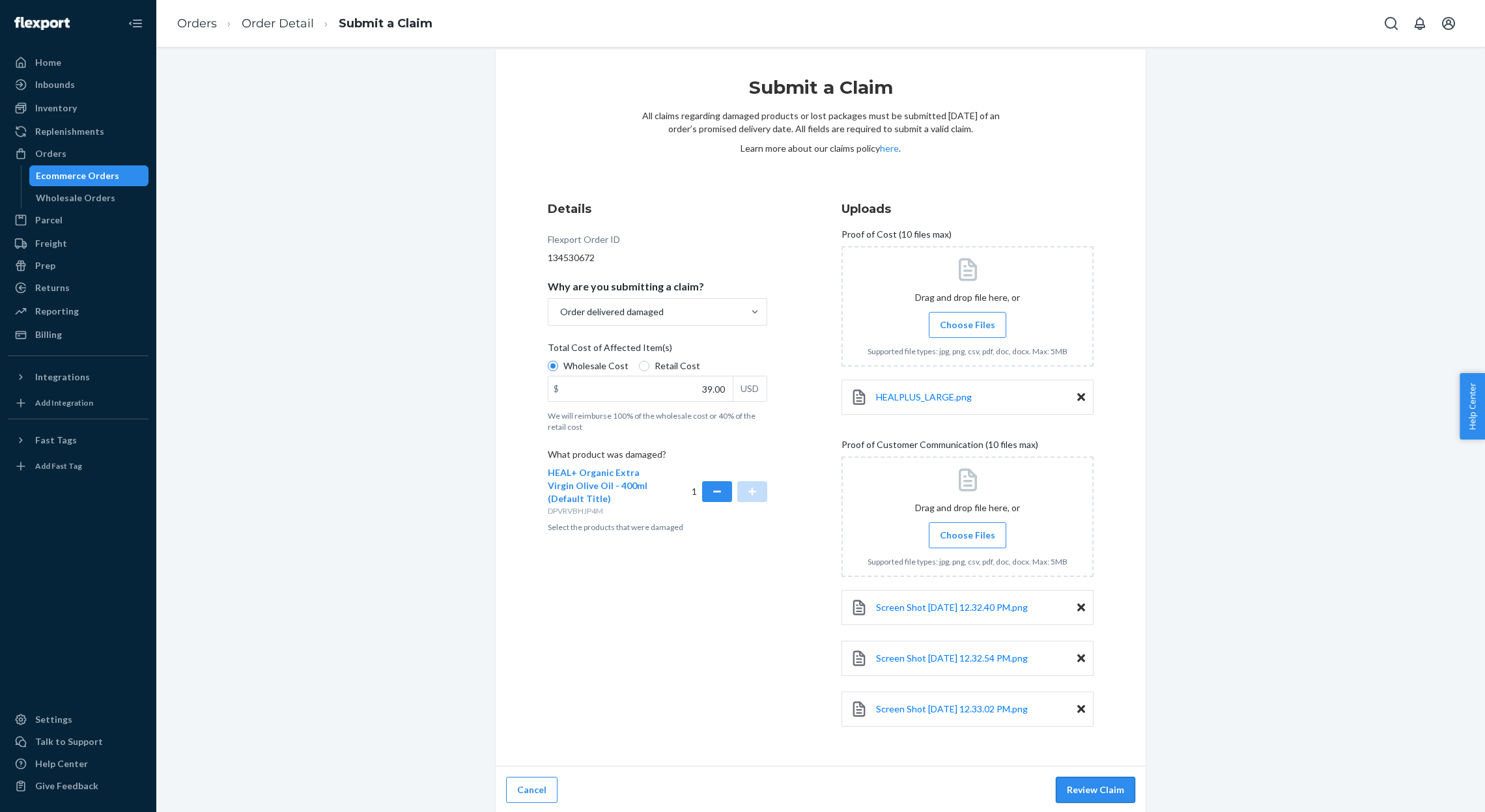
click at [1089, 796] on button "Review Claim" at bounding box center [1096, 790] width 79 height 26
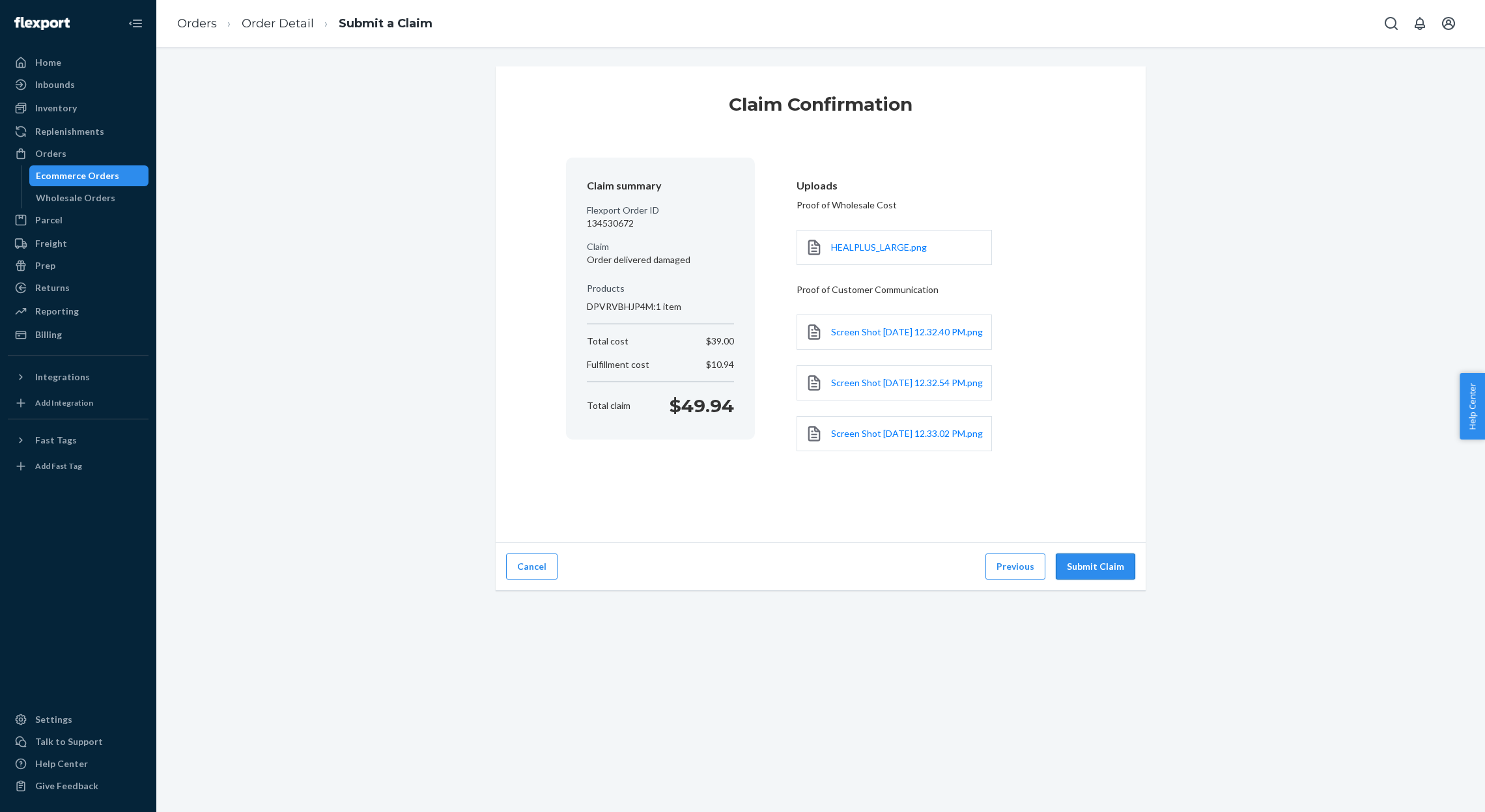
click at [1095, 579] on button "Submit Claim" at bounding box center [1096, 567] width 79 height 26
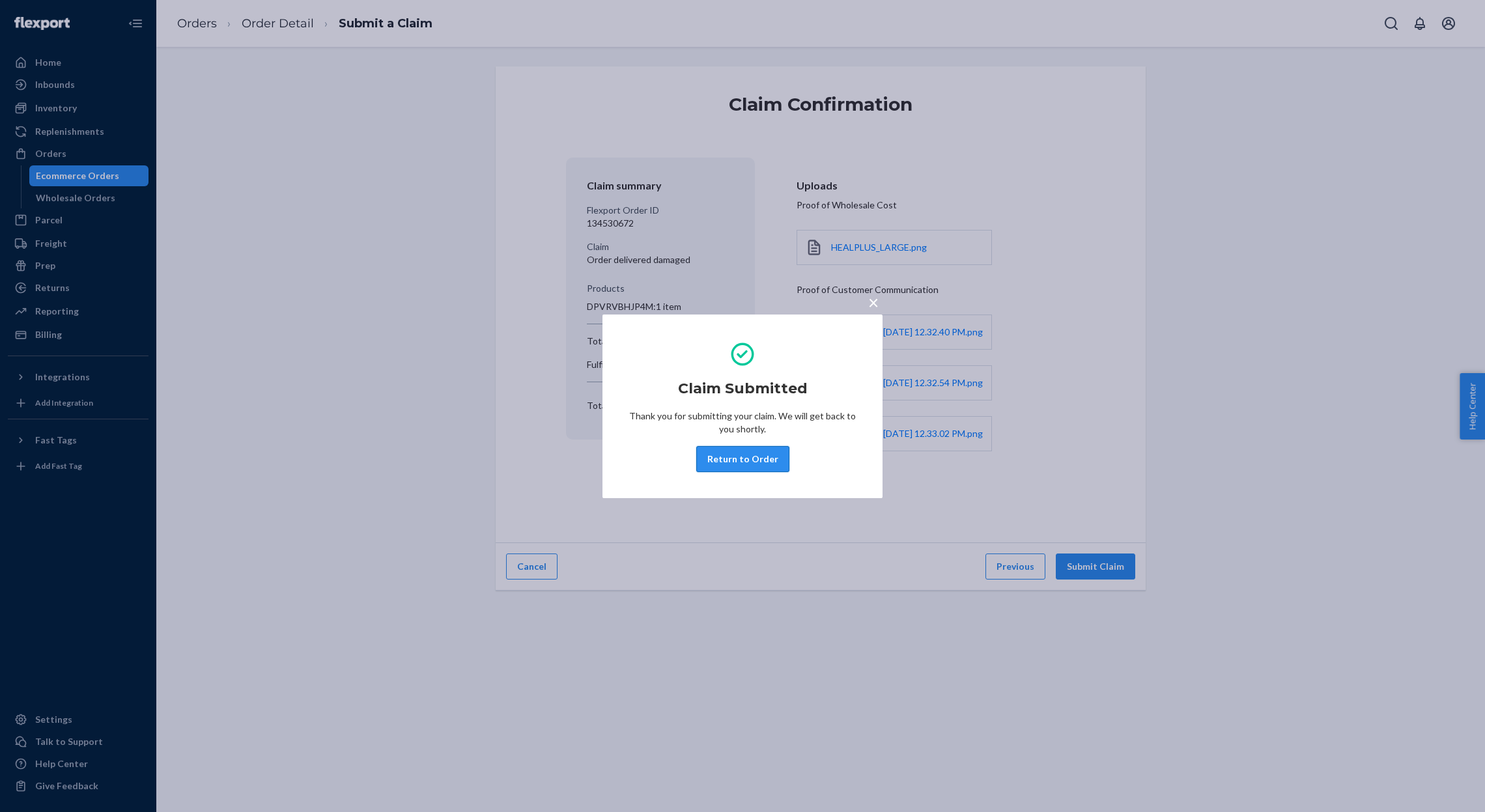
click at [712, 470] on button "Return to Order" at bounding box center [742, 459] width 93 height 26
